Goal: Task Accomplishment & Management: Manage account settings

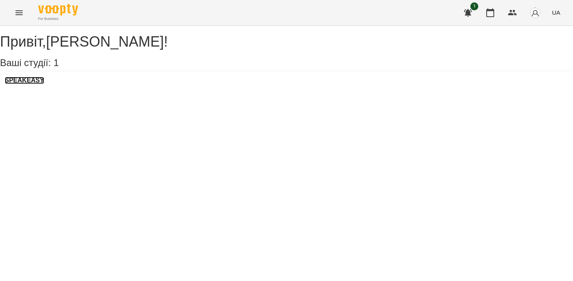
click at [35, 84] on h3 "SPEAKEASY" at bounding box center [24, 80] width 39 height 7
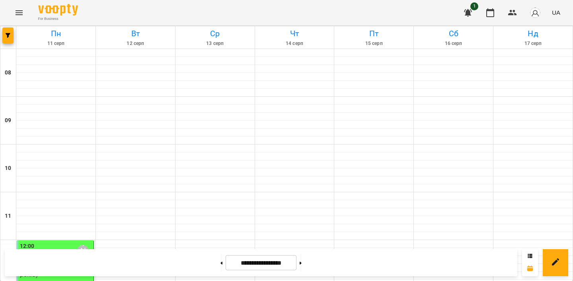
click at [21, 11] on icon "Menu" at bounding box center [19, 12] width 7 height 5
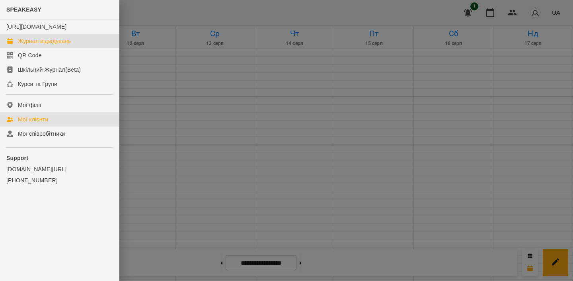
click at [39, 123] on div "Мої клієнти" at bounding box center [33, 119] width 30 height 8
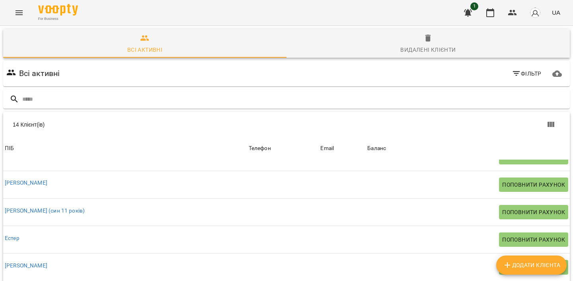
scroll to position [104, 0]
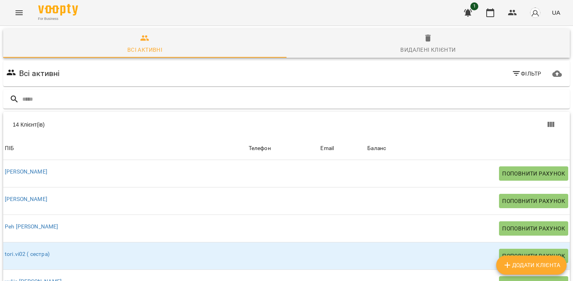
scroll to position [0, 0]
click at [151, 97] on input "text" at bounding box center [294, 99] width 545 height 13
type input "*"
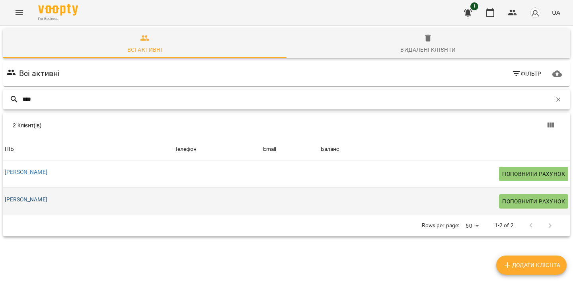
type input "****"
click at [16, 201] on link "[PERSON_NAME]" at bounding box center [26, 199] width 43 height 6
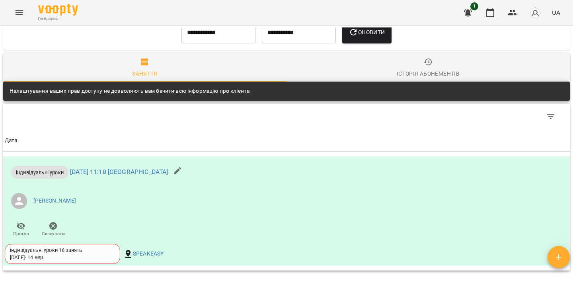
scroll to position [371, 0]
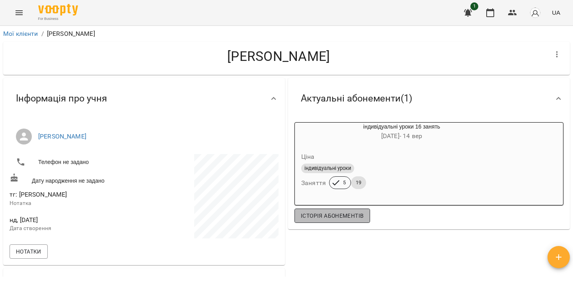
click at [350, 219] on span "Історія абонементів" at bounding box center [332, 216] width 63 height 10
click at [358, 179] on span "19" at bounding box center [358, 182] width 15 height 7
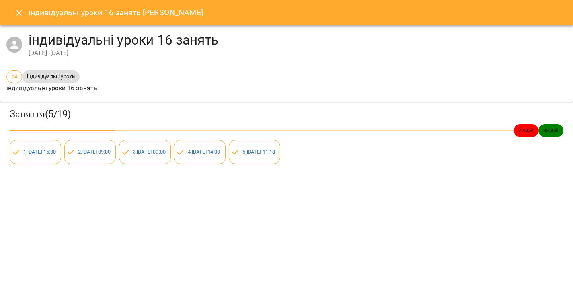
click at [40, 77] on span "індивідуальні уроки" at bounding box center [50, 77] width 57 height 8
click at [15, 78] on span "24" at bounding box center [14, 77] width 15 height 8
